Goal: Information Seeking & Learning: Learn about a topic

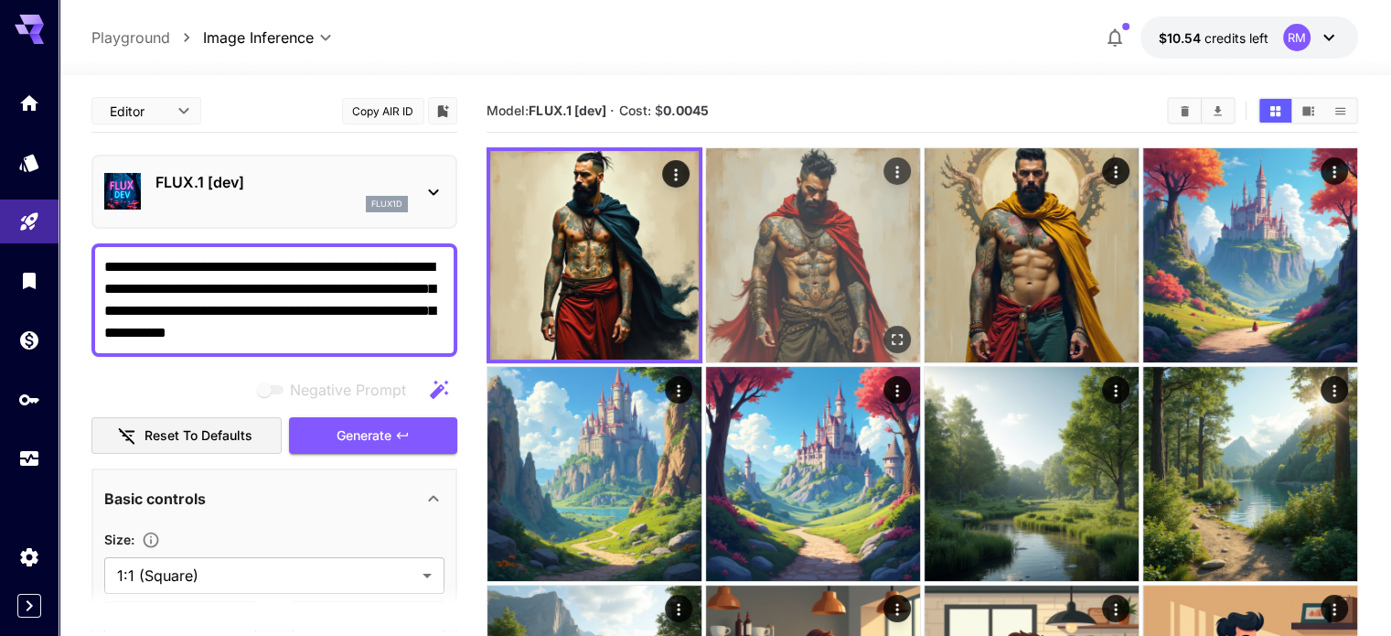
click at [706, 226] on img at bounding box center [813, 255] width 214 height 214
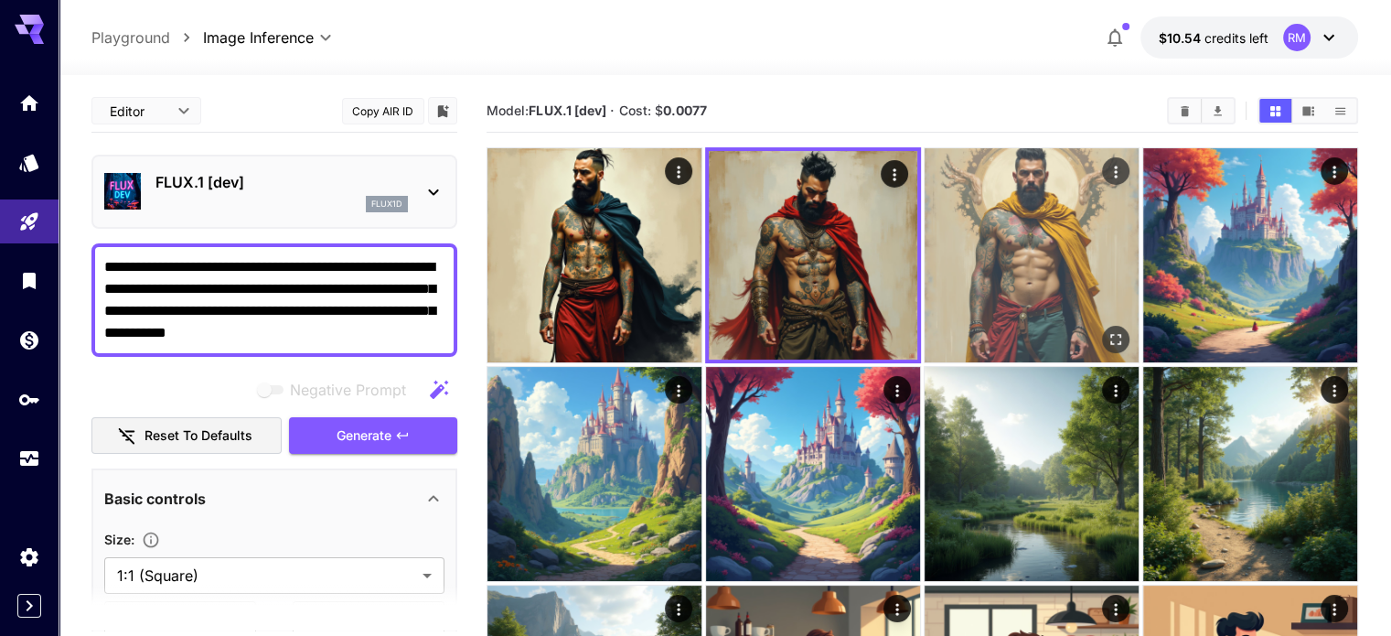
click at [925, 227] on img at bounding box center [1032, 255] width 214 height 214
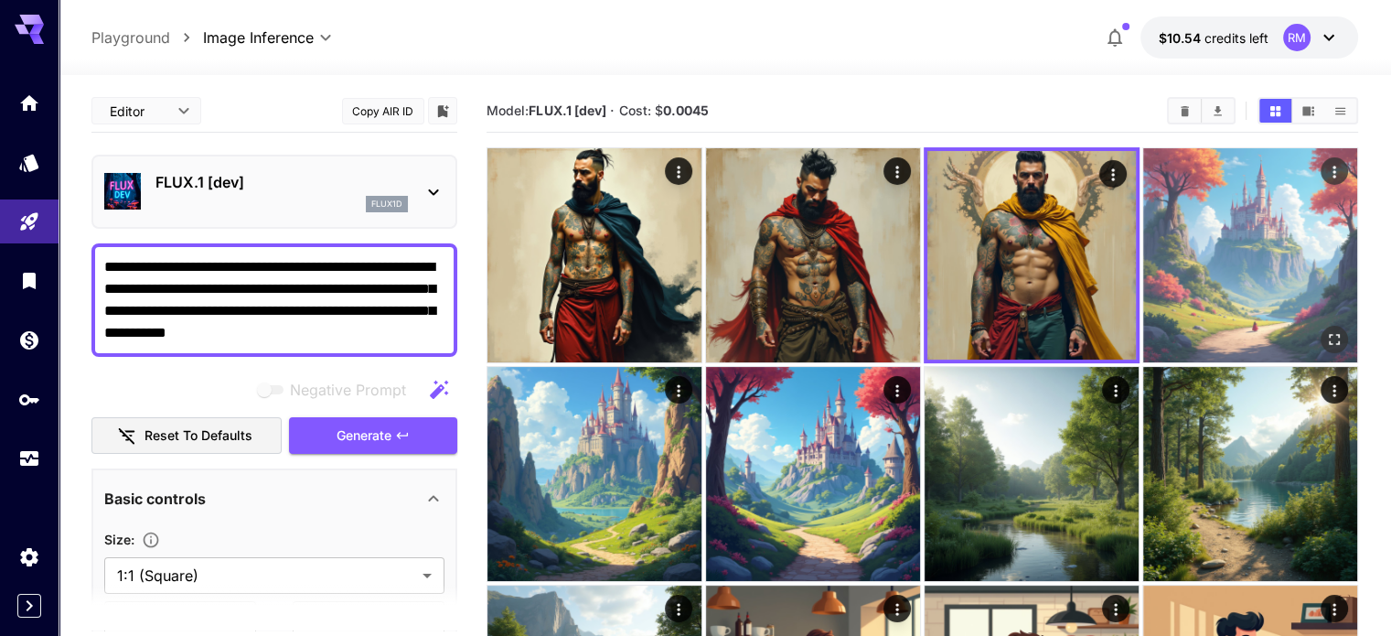
click at [1143, 209] on img at bounding box center [1250, 255] width 214 height 214
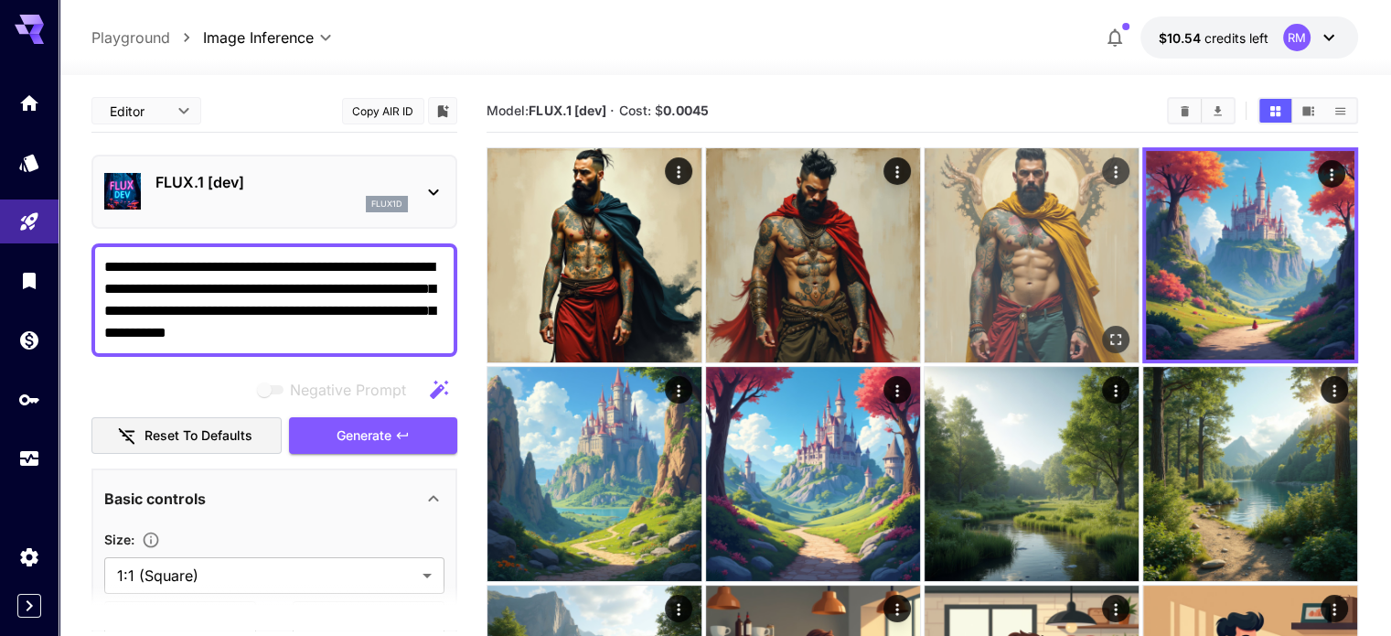
click at [938, 221] on img at bounding box center [1032, 255] width 214 height 214
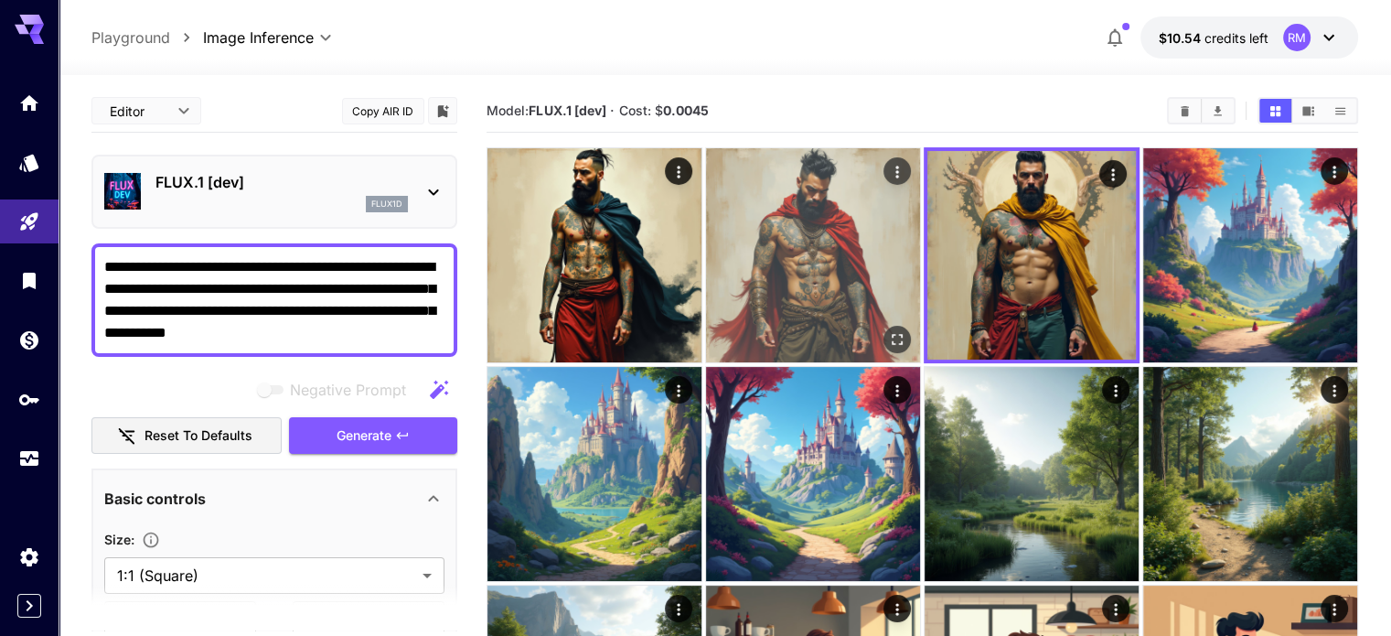
click at [746, 222] on img at bounding box center [813, 255] width 214 height 214
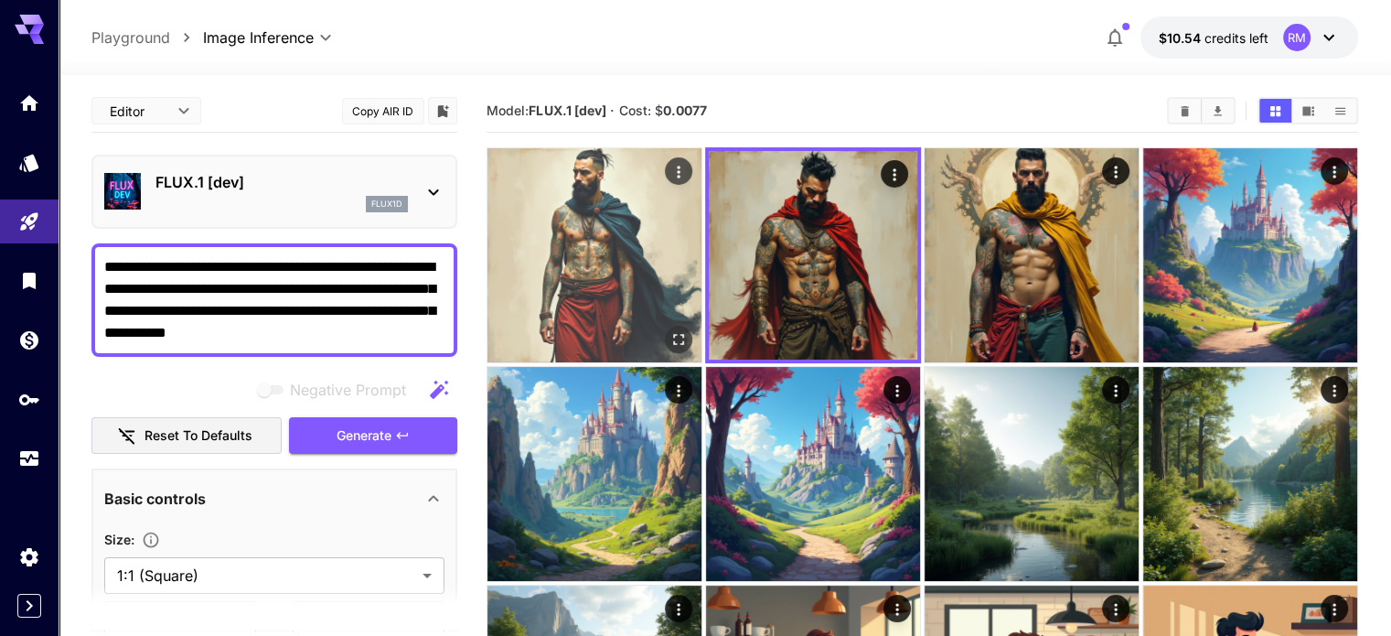
click at [669, 330] on icon "Open in fullscreen" at bounding box center [678, 339] width 18 height 18
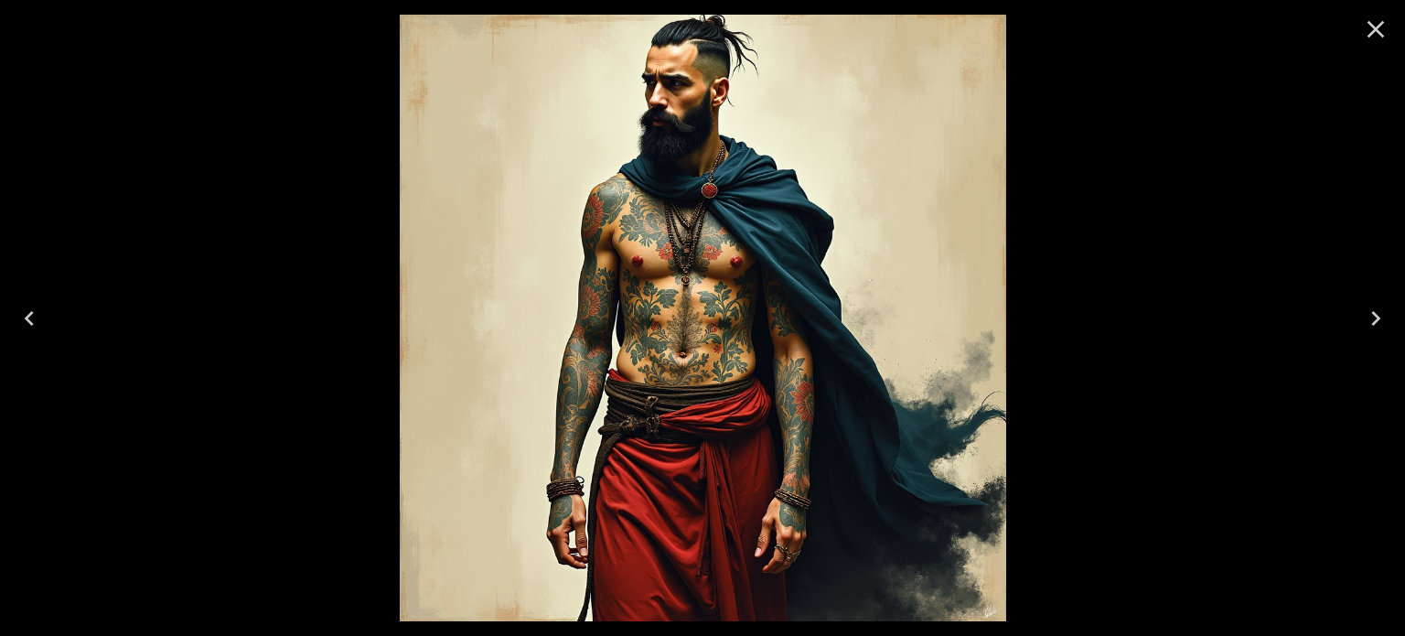
click at [1367, 310] on icon "Next" at bounding box center [1375, 318] width 29 height 29
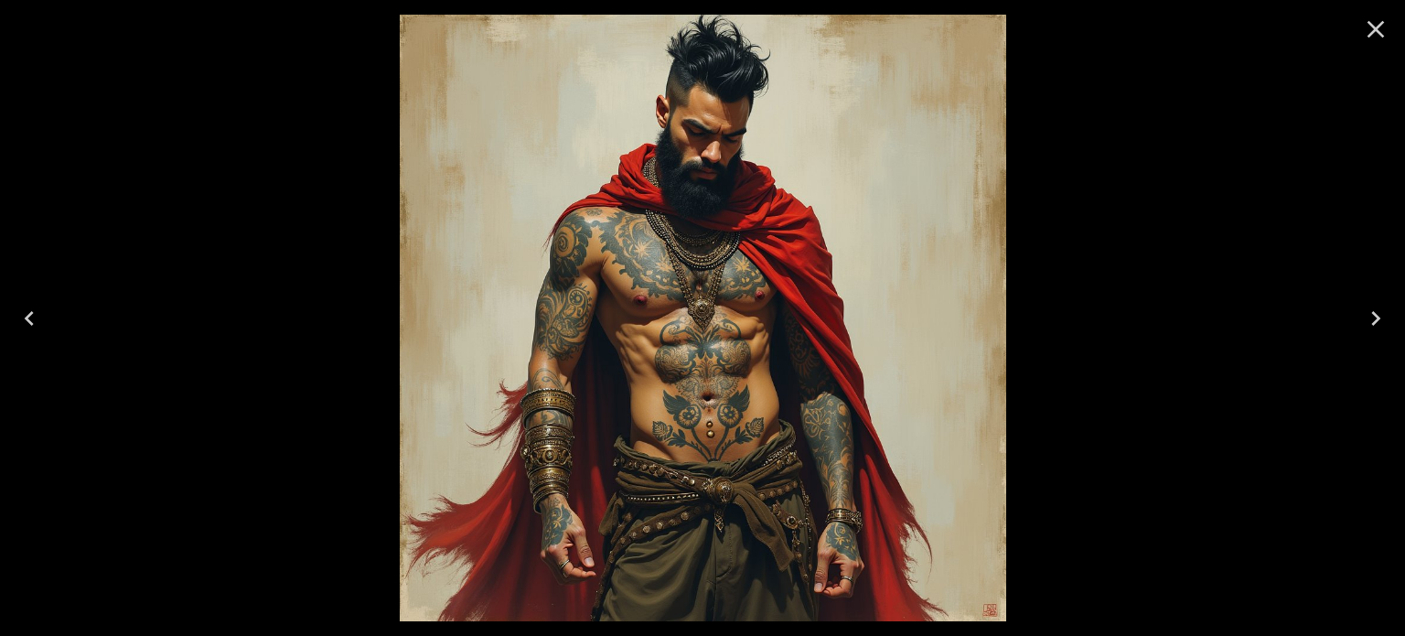
click at [1367, 310] on icon "Next" at bounding box center [1375, 318] width 29 height 29
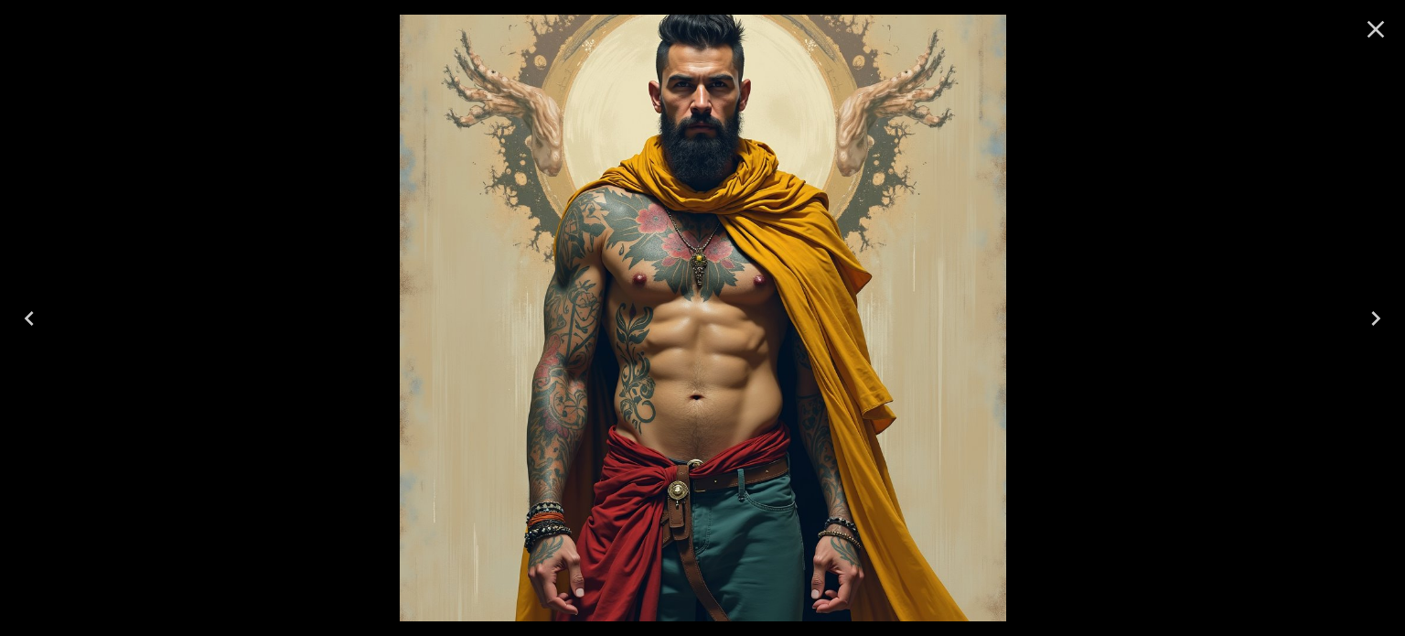
click at [1368, 26] on icon "Close" at bounding box center [1375, 29] width 29 height 29
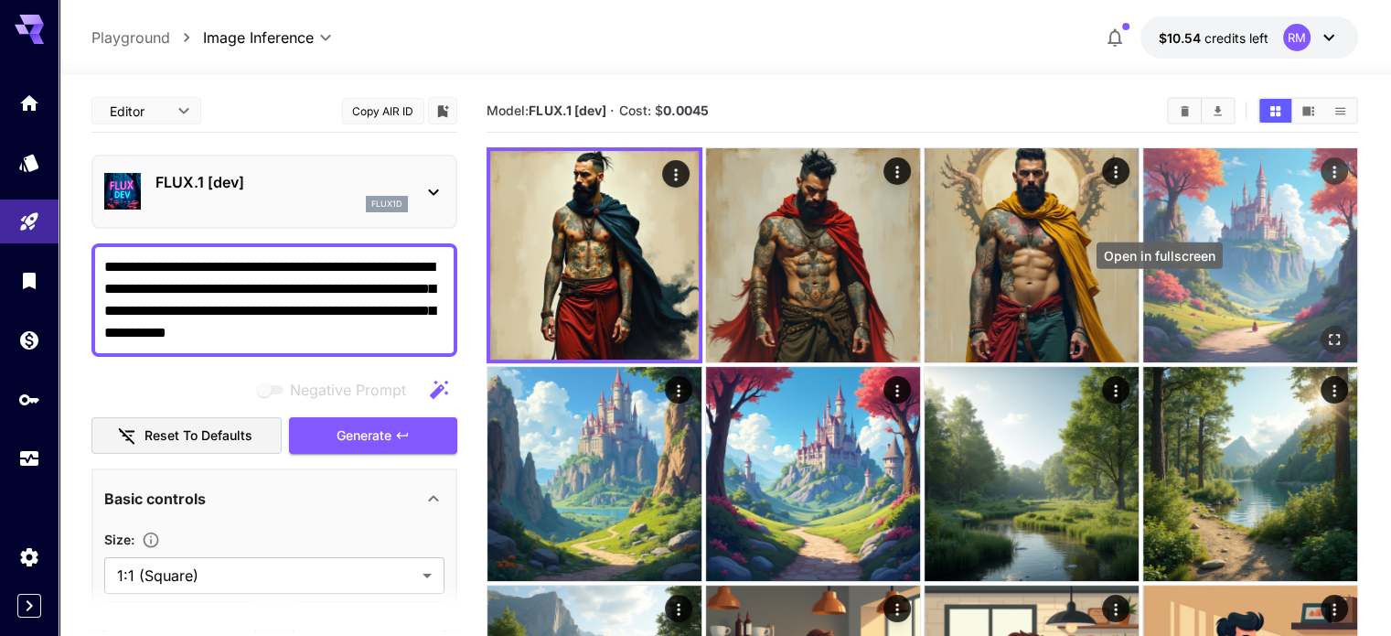
click at [1329, 334] on icon "Open in fullscreen" at bounding box center [1334, 339] width 11 height 11
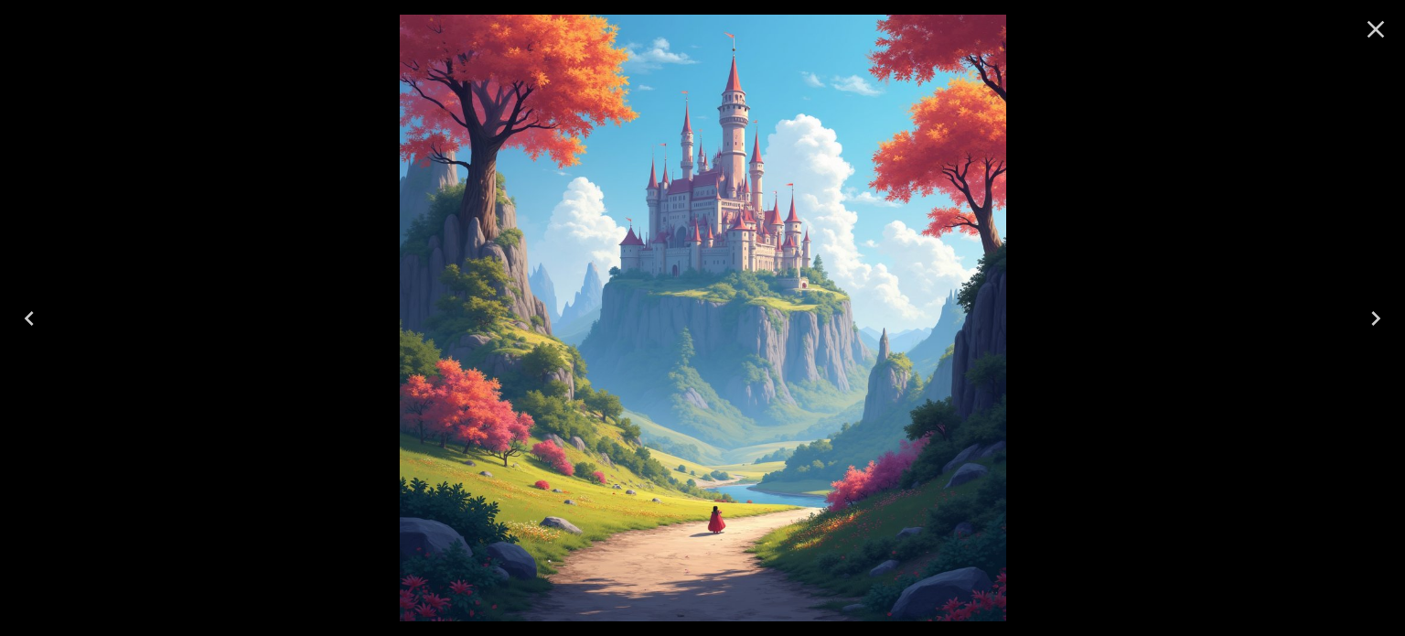
click at [1374, 309] on icon "Next" at bounding box center [1375, 318] width 29 height 29
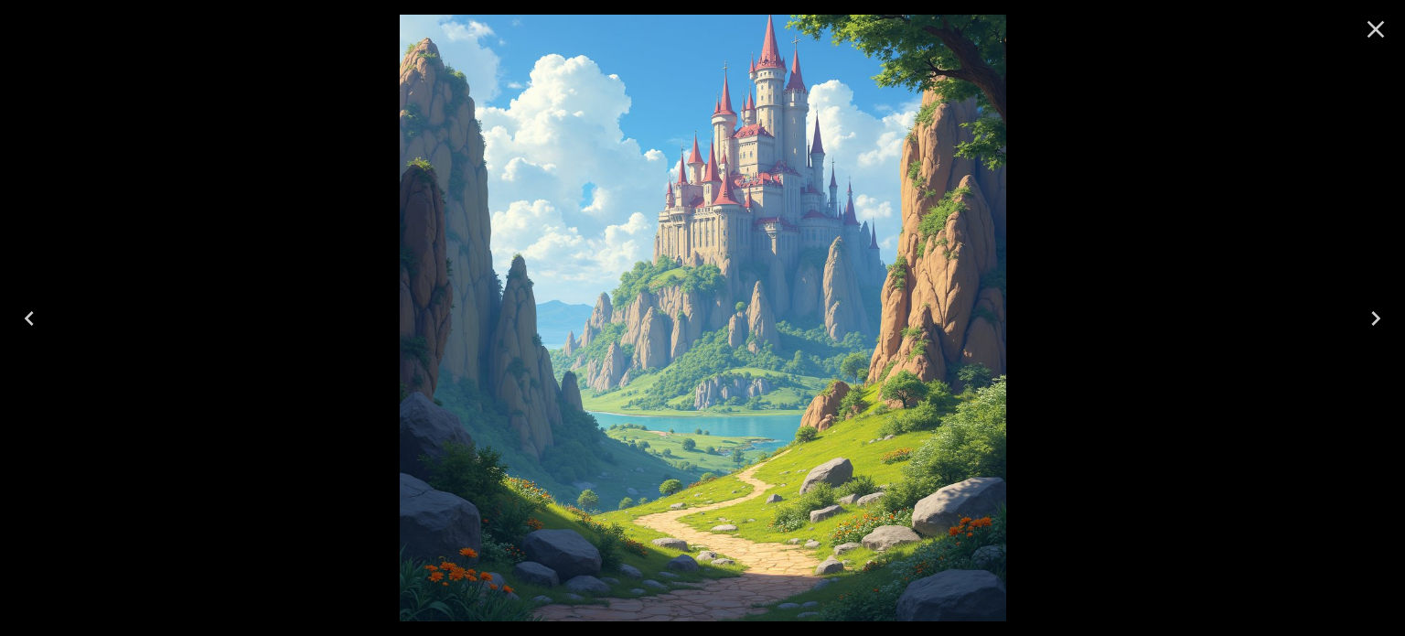
click at [1374, 309] on icon "Next" at bounding box center [1375, 318] width 29 height 29
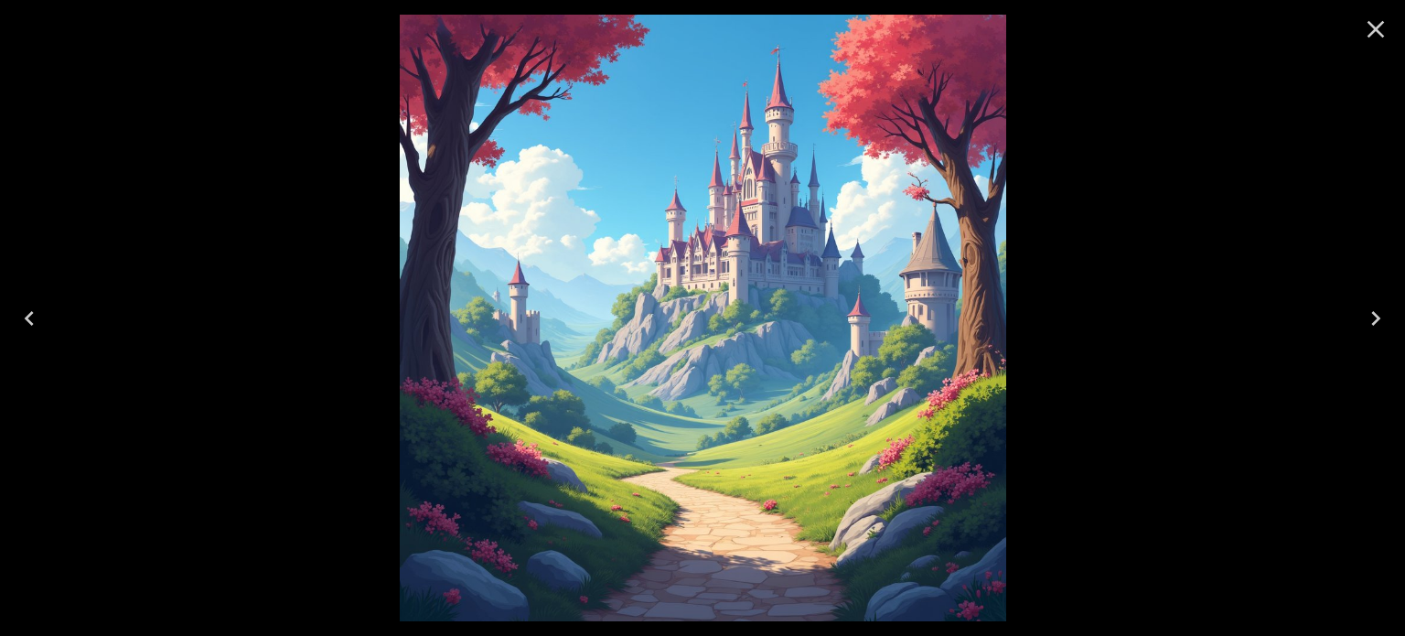
click at [1370, 24] on icon "Close" at bounding box center [1375, 29] width 17 height 17
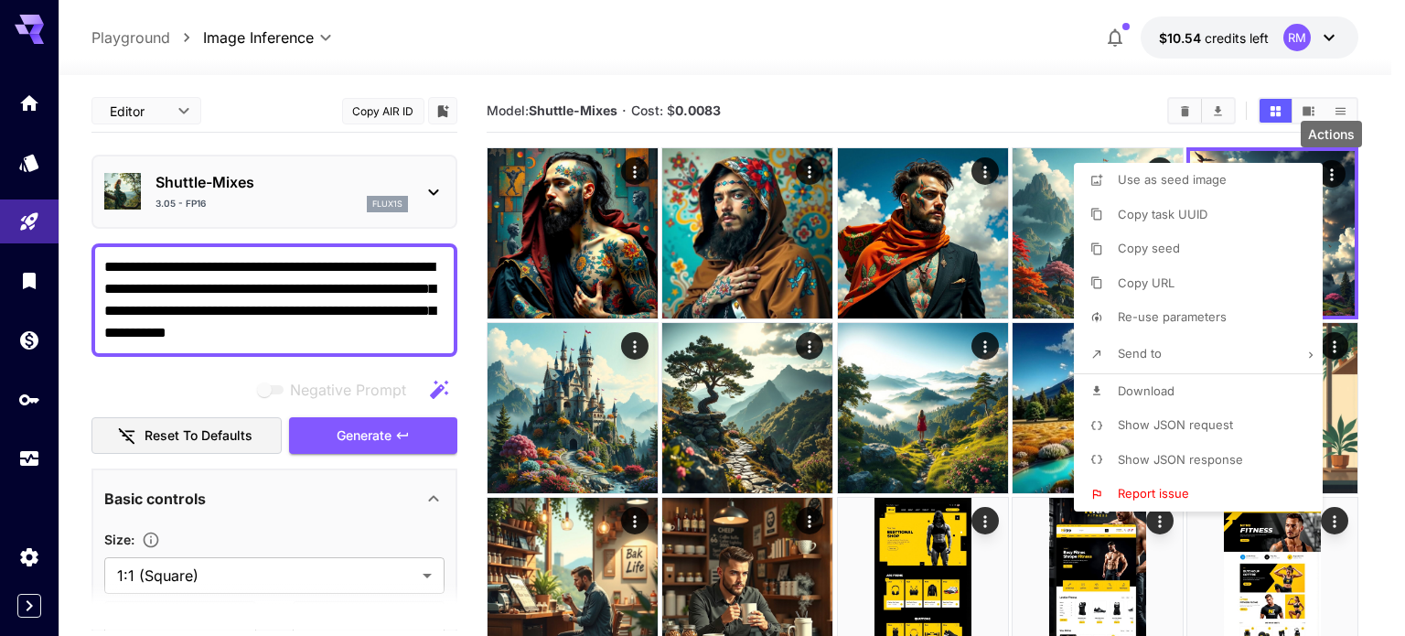
click at [861, 64] on div at bounding box center [702, 318] width 1405 height 636
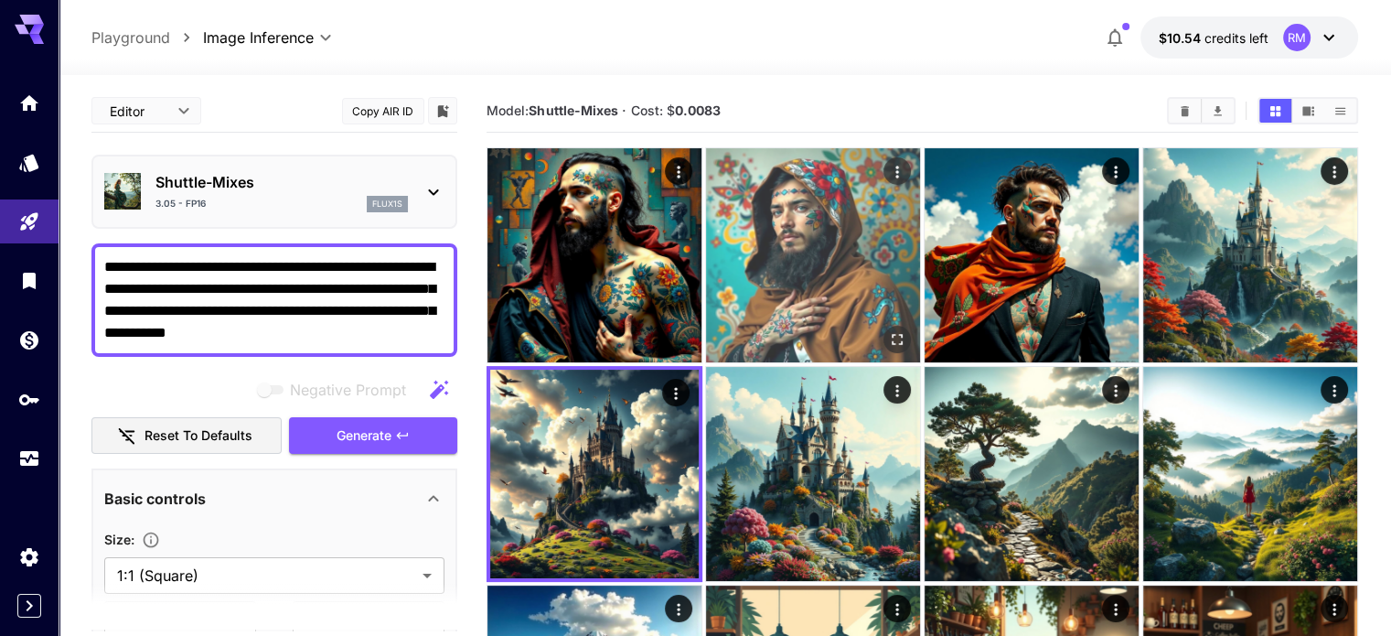
click at [706, 208] on img at bounding box center [813, 255] width 214 height 214
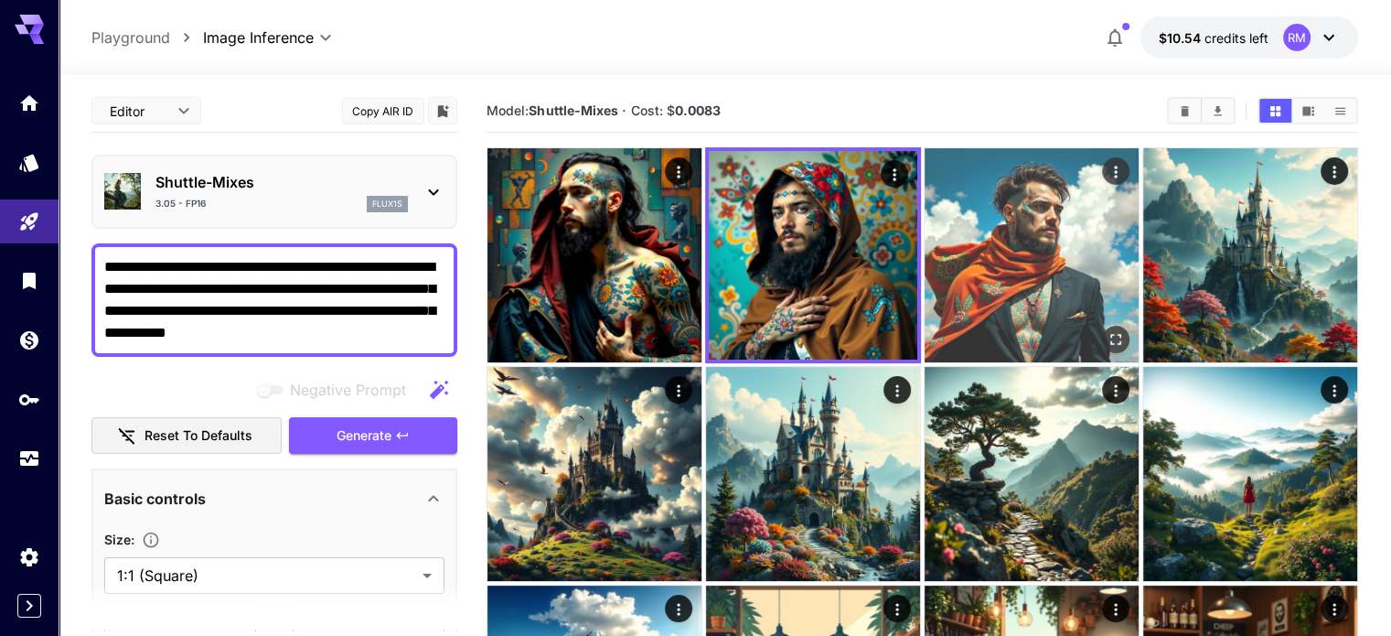
click at [925, 208] on img at bounding box center [1032, 255] width 214 height 214
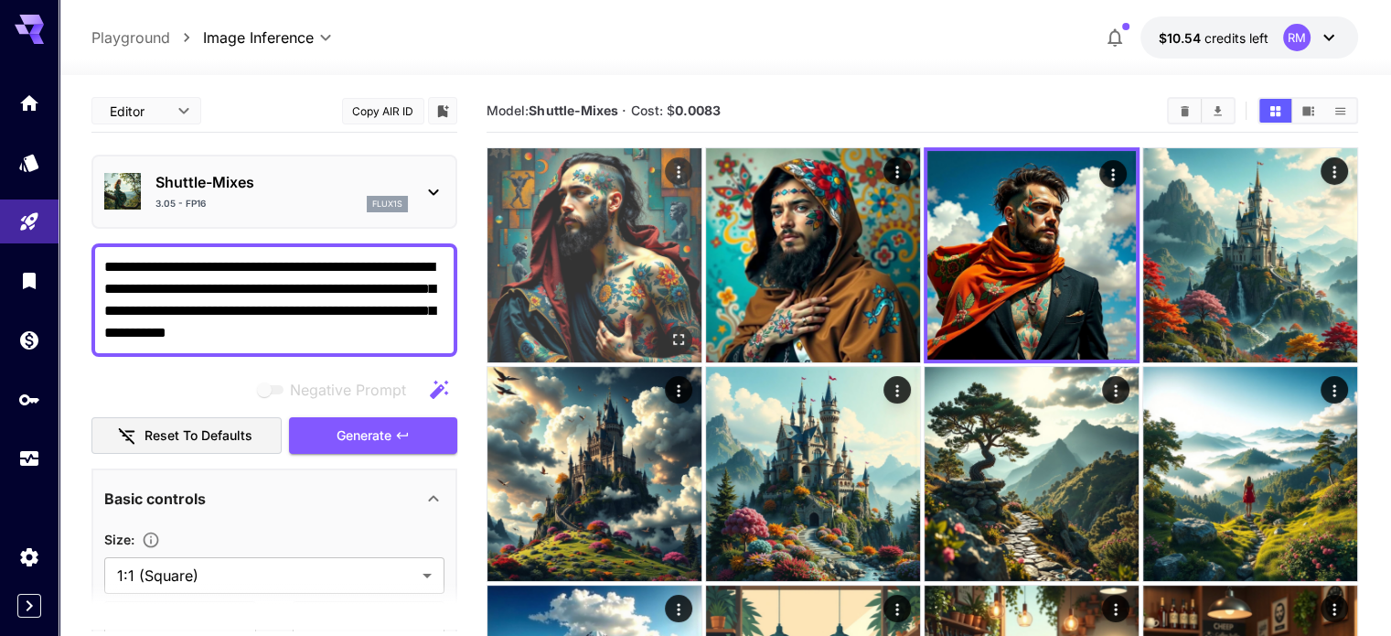
click at [591, 197] on img at bounding box center [594, 255] width 214 height 214
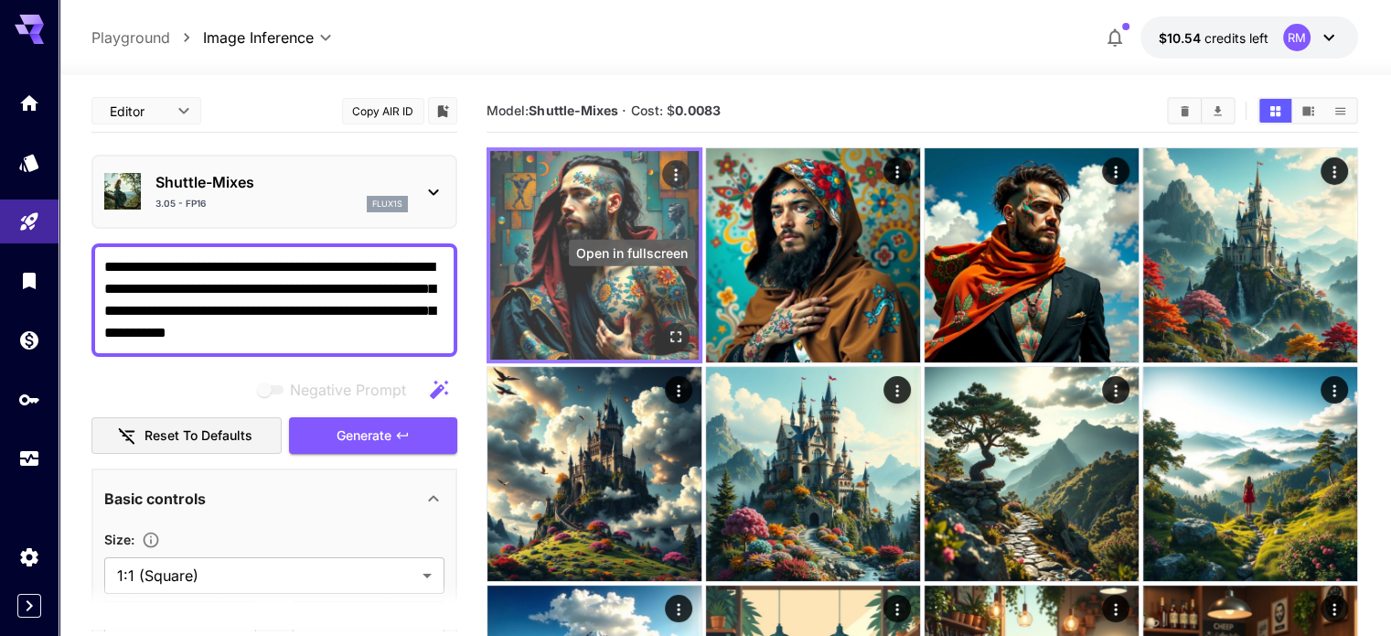
click at [667, 327] on icon "Open in fullscreen" at bounding box center [676, 336] width 18 height 18
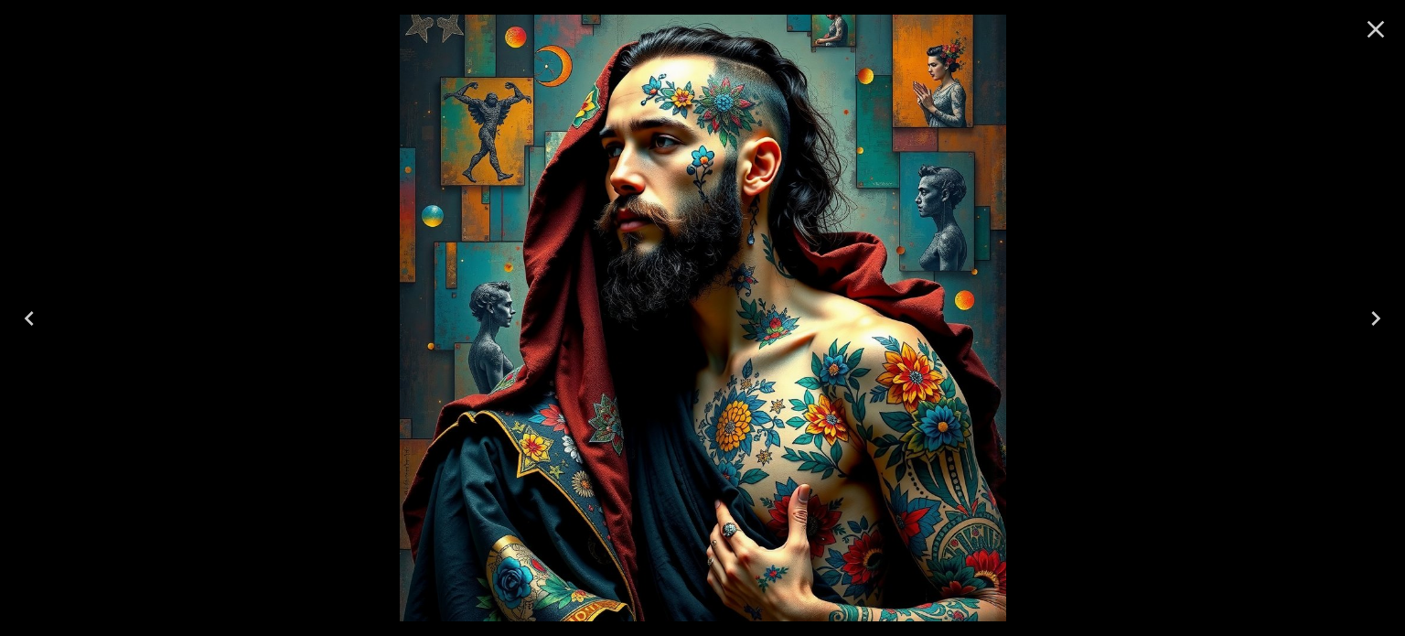
click at [1366, 310] on icon "Next" at bounding box center [1375, 318] width 29 height 29
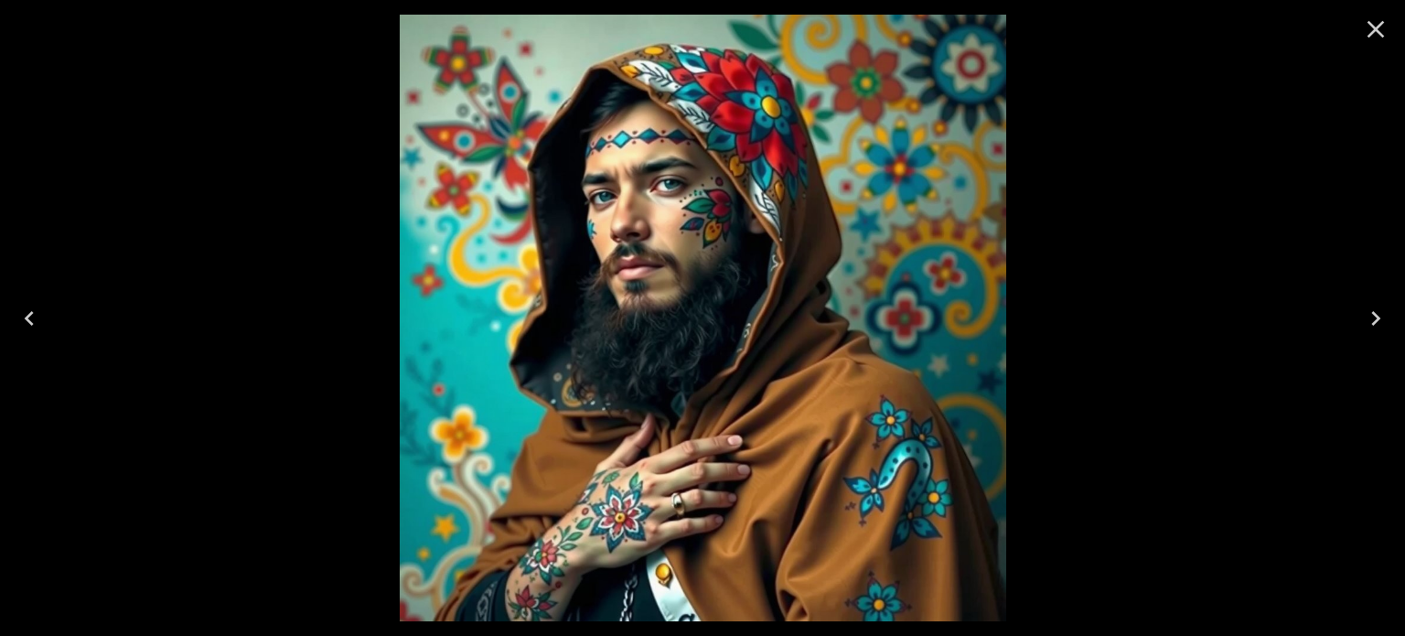
click at [1366, 310] on icon "Next" at bounding box center [1375, 318] width 29 height 29
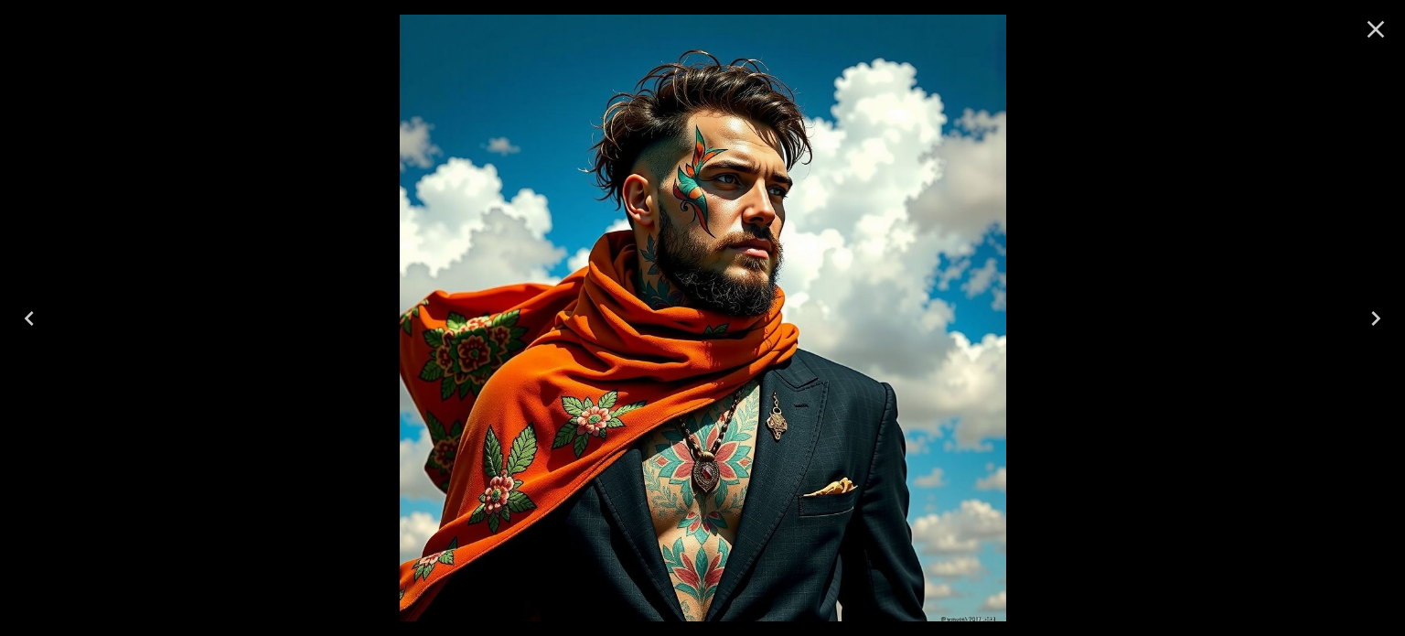
click at [1370, 325] on icon "Next" at bounding box center [1375, 318] width 29 height 29
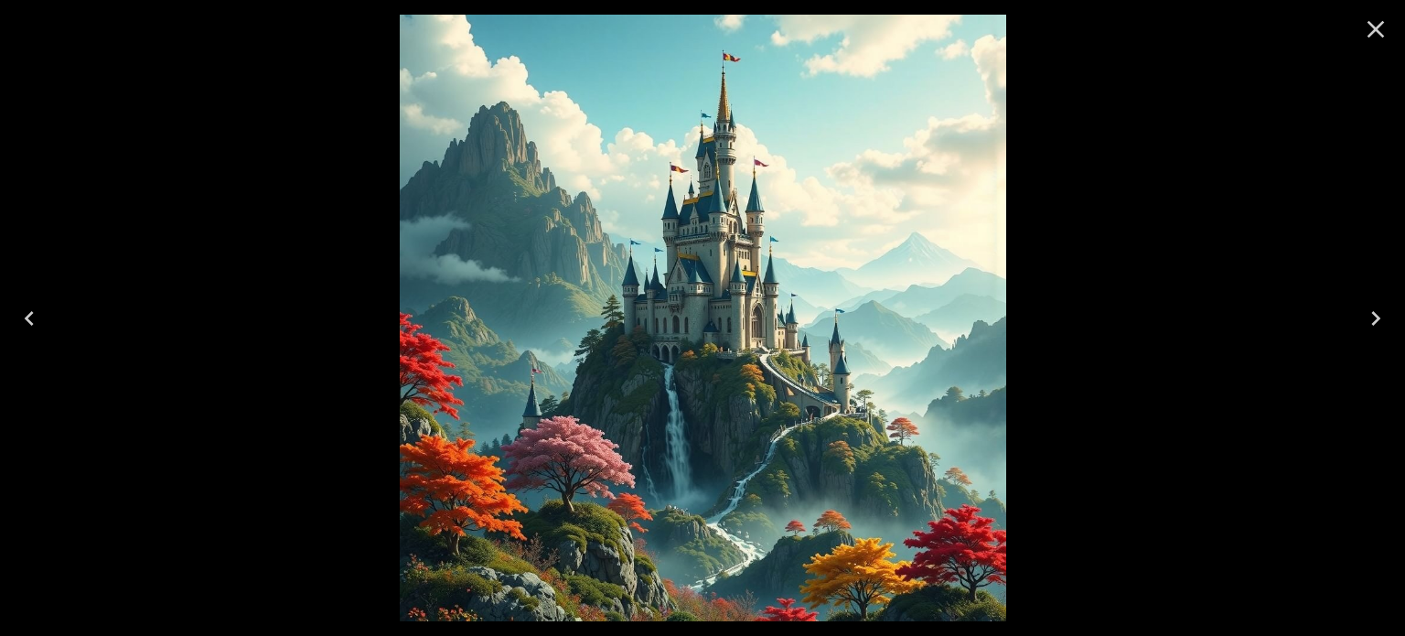
click at [1364, 323] on icon "Next" at bounding box center [1375, 318] width 29 height 29
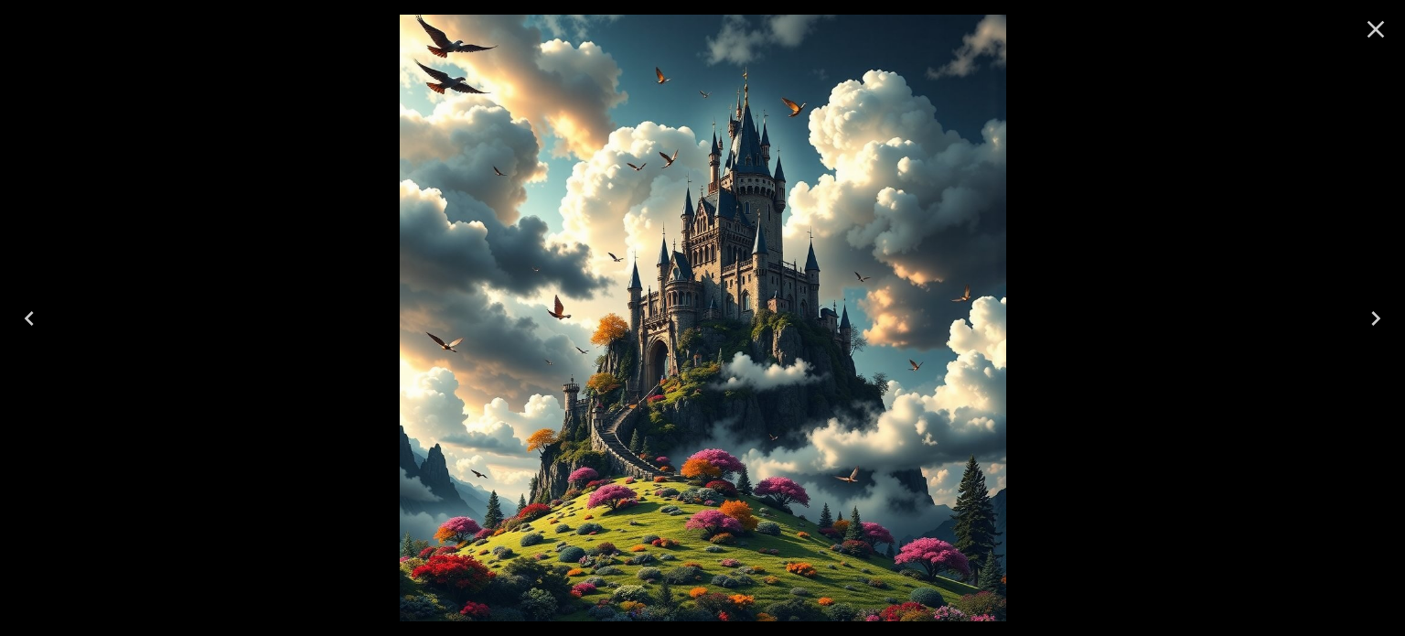
click at [1364, 323] on icon "Next" at bounding box center [1375, 318] width 29 height 29
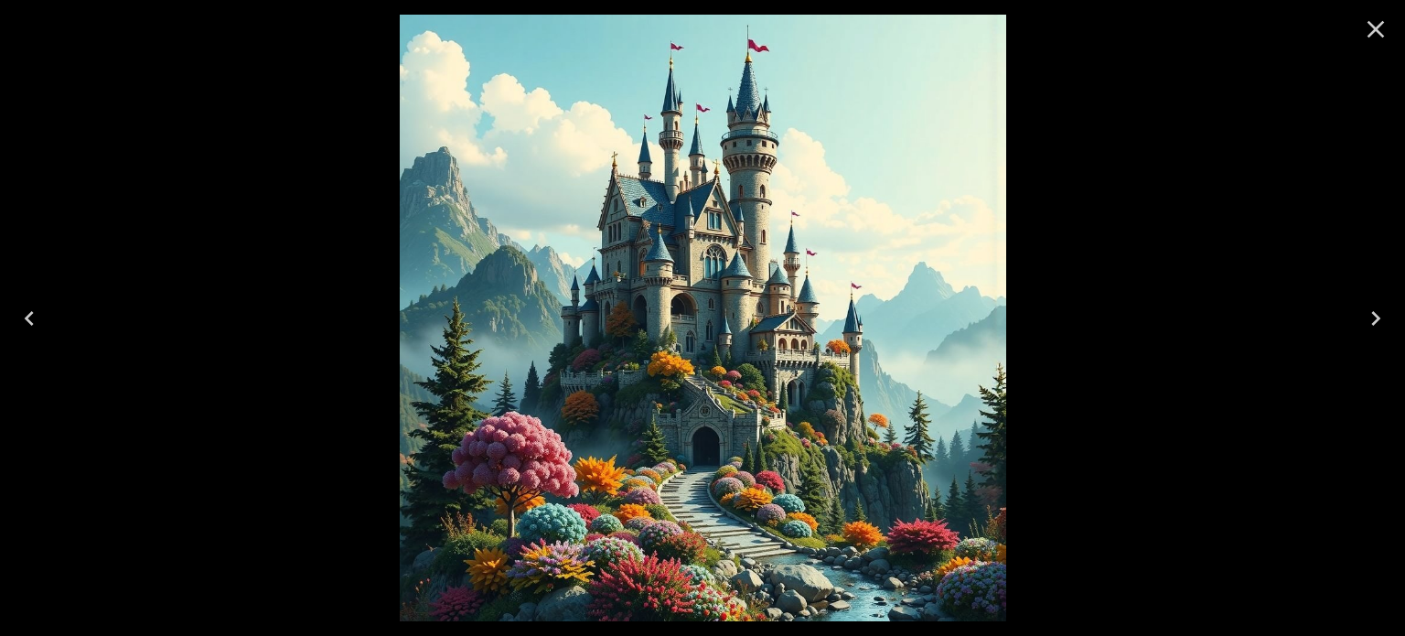
click at [1382, 35] on icon "Close" at bounding box center [1375, 29] width 17 height 17
